Goal: Information Seeking & Learning: Learn about a topic

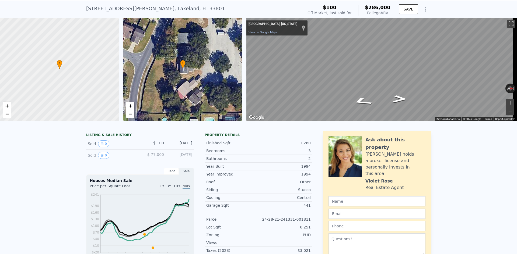
scroll to position [2, 0]
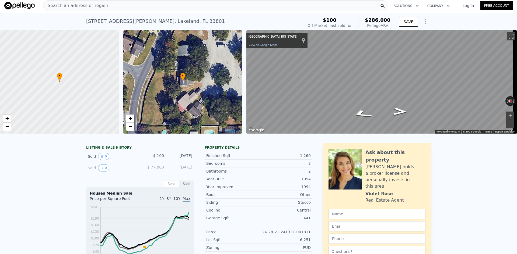
click at [114, 6] on div "Search an address or region" at bounding box center [215, 5] width 345 height 11
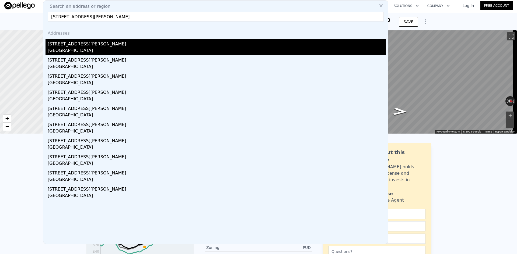
type input "[STREET_ADDRESS][PERSON_NAME]"
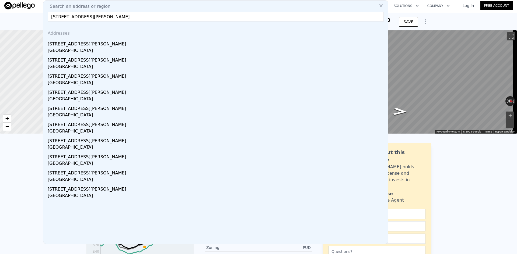
click at [76, 47] on div "[STREET_ADDRESS][PERSON_NAME]" at bounding box center [217, 43] width 338 height 9
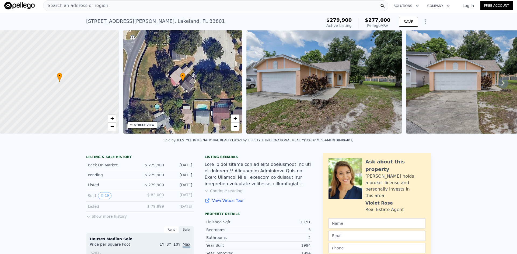
click at [110, 8] on div "Search an address or region" at bounding box center [215, 5] width 345 height 11
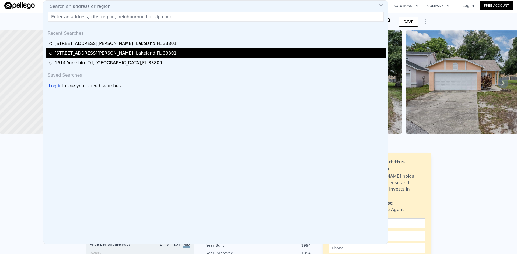
click at [105, 51] on div "[STREET_ADDRESS][PERSON_NAME]" at bounding box center [116, 53] width 122 height 6
type input "9013"
checkbox input "true"
type input "$ 286,000"
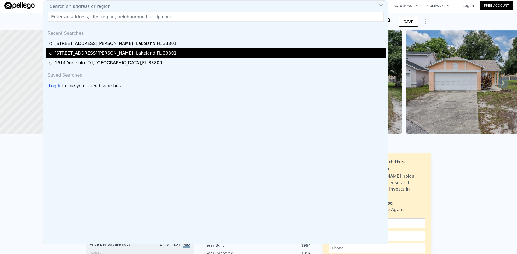
type input "$ 265,681"
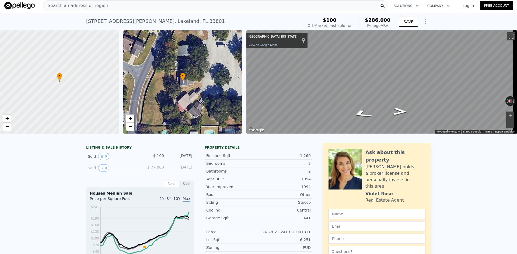
click at [106, 6] on div "Search an address or region" at bounding box center [215, 5] width 345 height 11
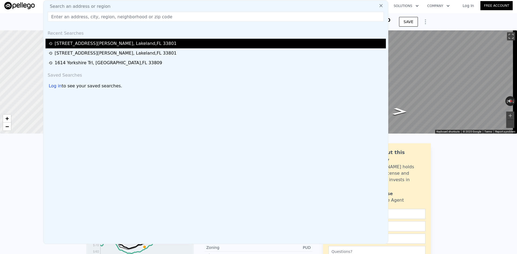
click at [107, 46] on div "[STREET_ADDRESS][PERSON_NAME]" at bounding box center [116, 43] width 122 height 6
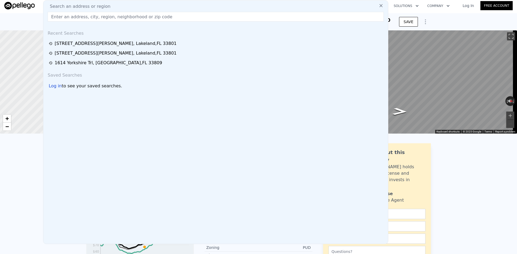
type input "9618"
checkbox input "false"
type input "$ 277,000"
type input "-$ 26,204"
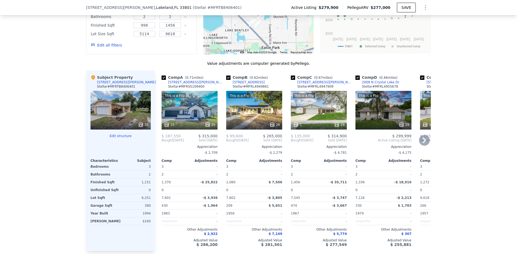
scroll to position [565, 0]
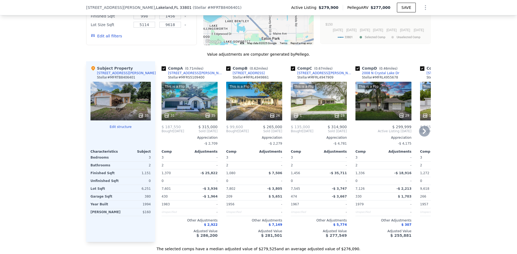
click at [425, 133] on icon at bounding box center [424, 131] width 11 height 11
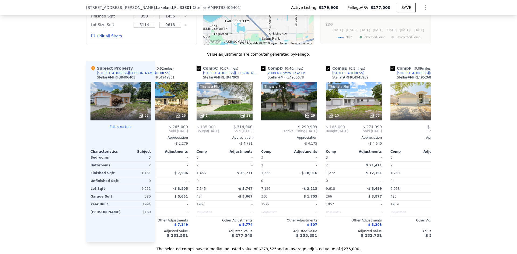
scroll to position [0, 129]
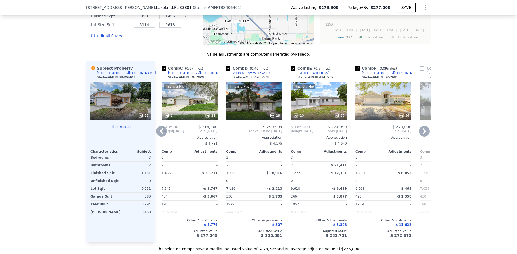
click at [424, 133] on icon at bounding box center [424, 131] width 11 height 11
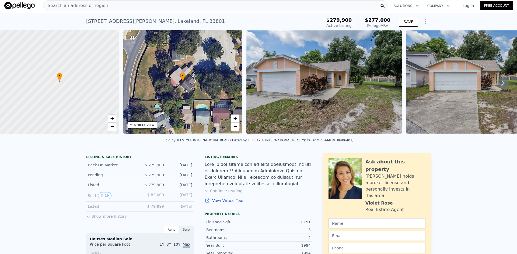
scroll to position [0, 0]
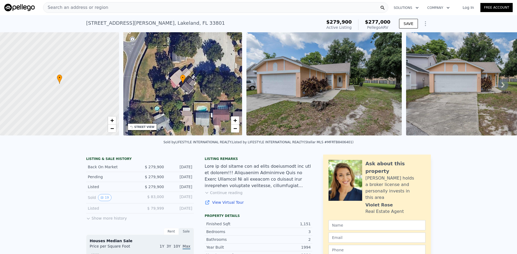
click at [84, 8] on span "Search an address or region" at bounding box center [75, 7] width 65 height 6
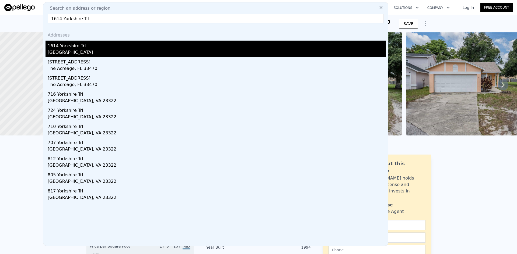
type input "1614 Yorkshire Trl"
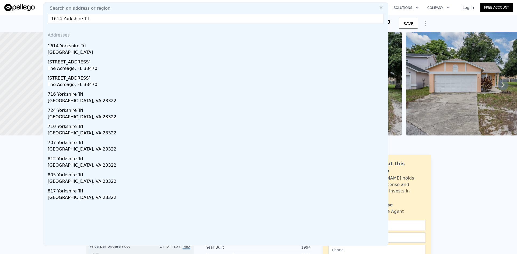
click at [77, 50] on div "[GEOGRAPHIC_DATA]" at bounding box center [217, 53] width 338 height 8
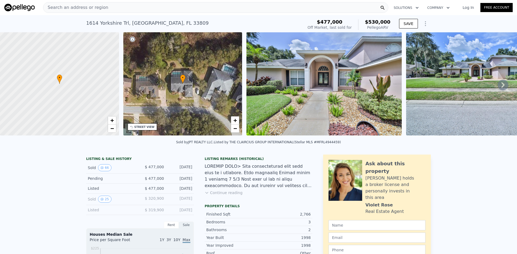
click at [60, 5] on span "Search an address or region" at bounding box center [75, 7] width 65 height 6
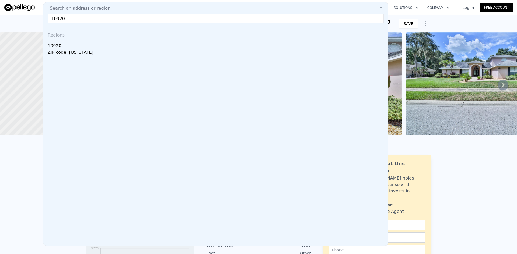
click at [67, 21] on input "10920" at bounding box center [216, 19] width 336 height 10
click at [76, 20] on input "10920" at bounding box center [216, 19] width 336 height 10
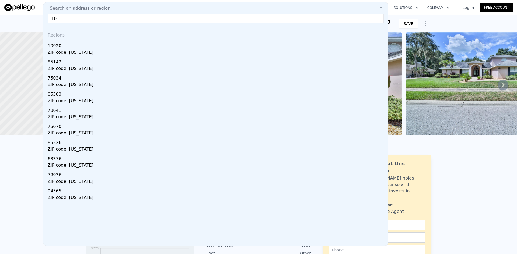
type input "1"
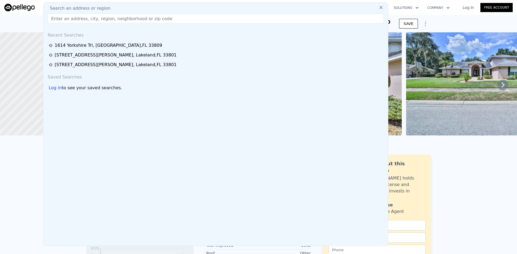
paste input "[STREET_ADDRESS][PERSON_NAME]"
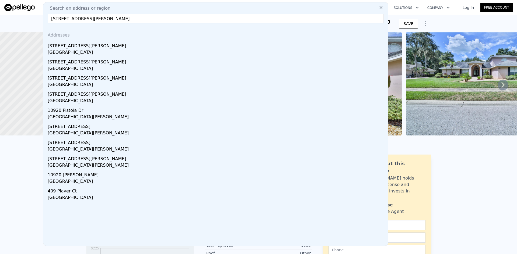
click at [137, 20] on input "[STREET_ADDRESS][PERSON_NAME]" at bounding box center [216, 19] width 336 height 10
type input "1"
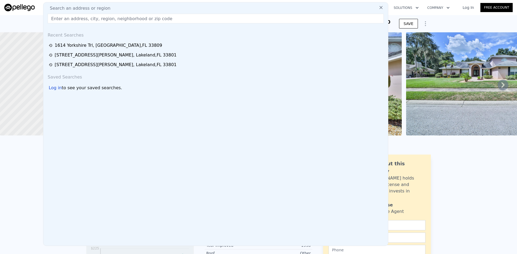
paste input "[STREET_ADDRESS][PERSON_NAME]"
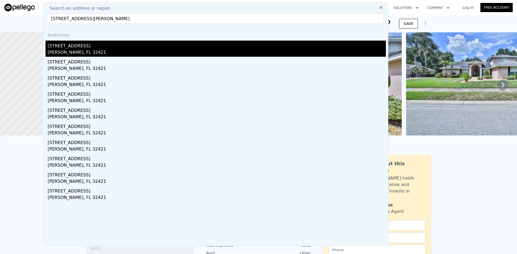
type input "[STREET_ADDRESS][PERSON_NAME]"
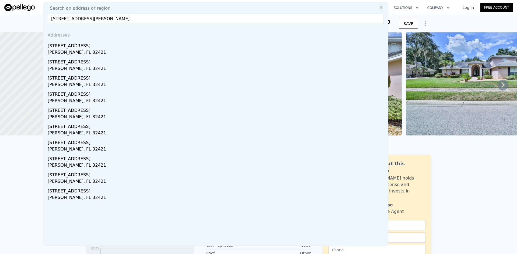
click at [102, 48] on div "[STREET_ADDRESS]" at bounding box center [217, 45] width 338 height 9
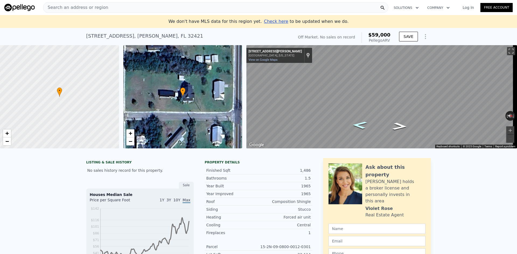
click at [362, 124] on icon "Go South, S Fuqua Cir" at bounding box center [359, 125] width 27 height 11
click at [396, 129] on icon "Go North, S Fuqua Cir" at bounding box center [399, 126] width 27 height 11
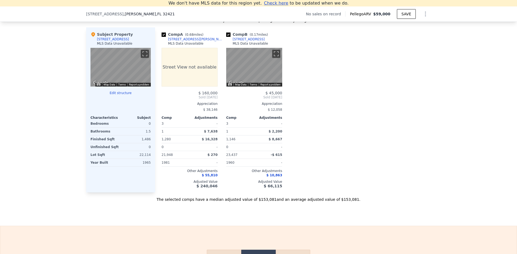
scroll to position [532, 0]
